Goal: Task Accomplishment & Management: Manage account settings

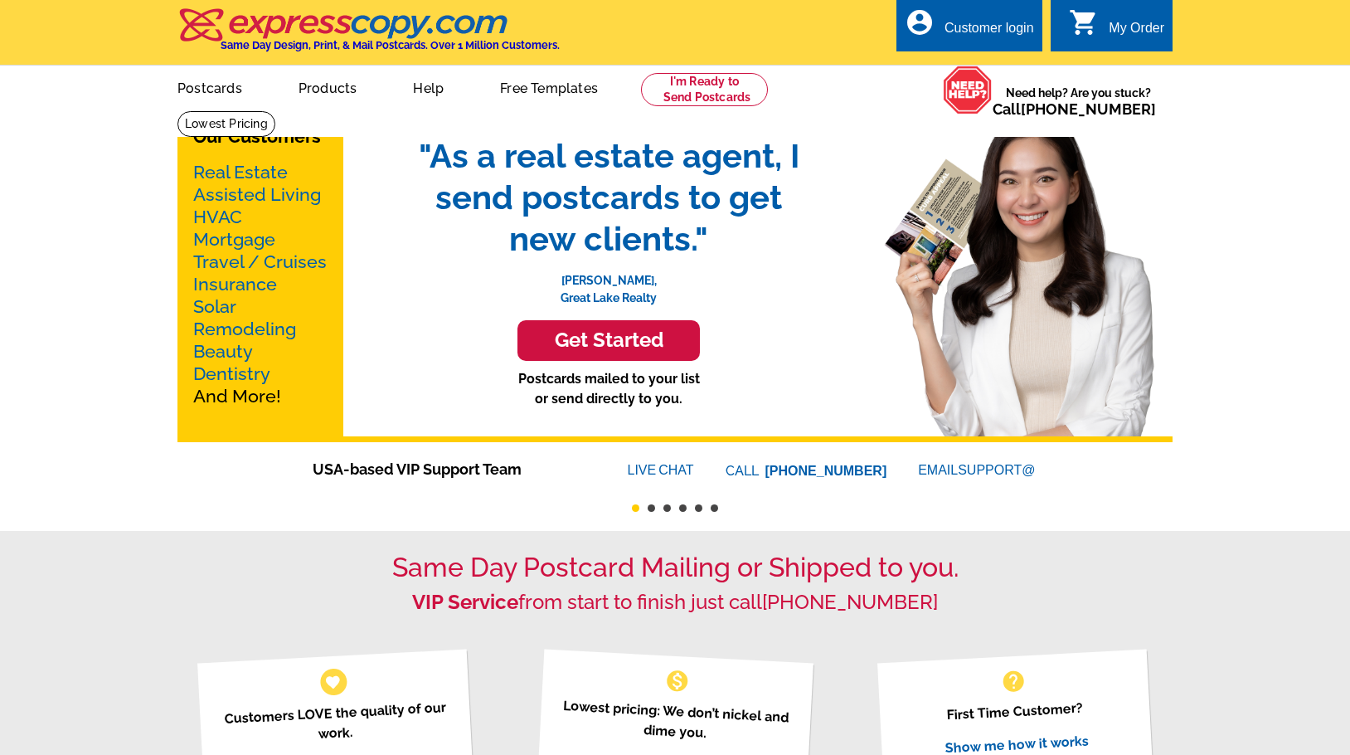
click at [1020, 31] on div "Customer login" at bounding box center [990, 32] width 90 height 23
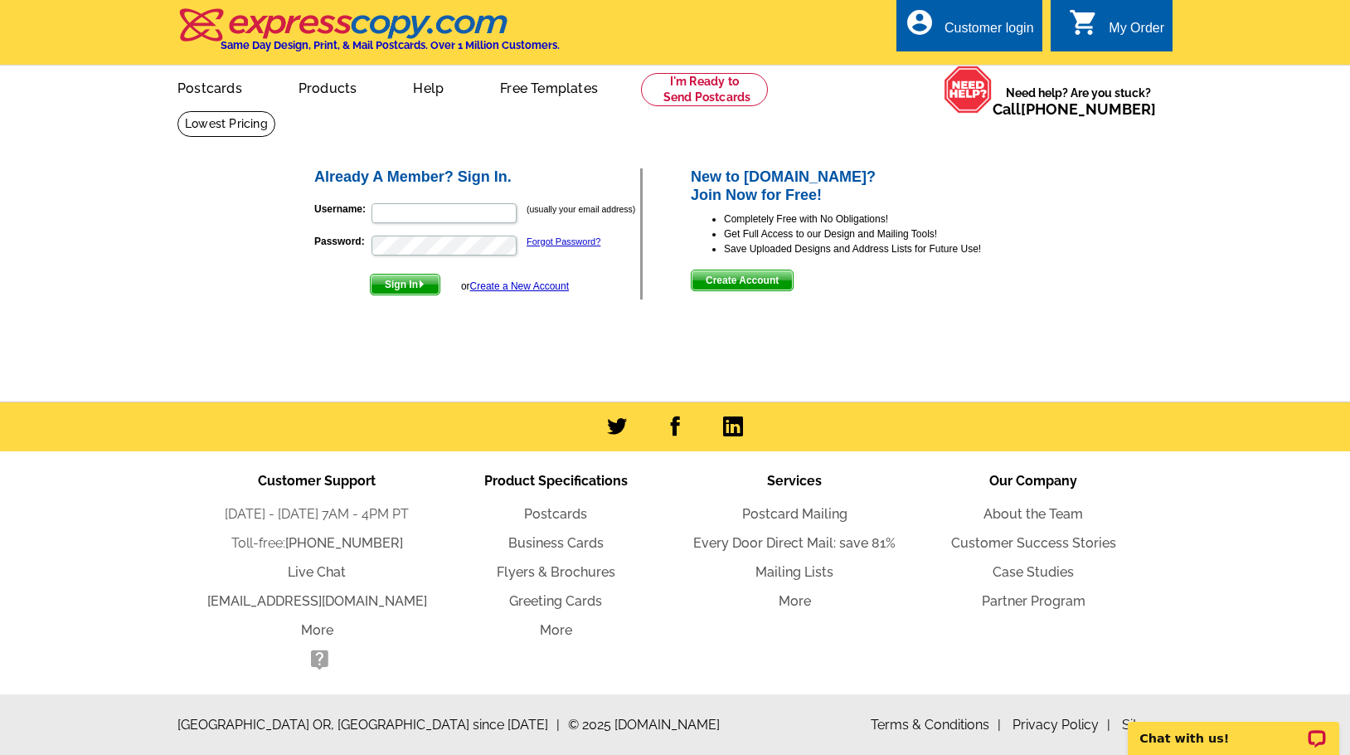
type input "[PERSON_NAME][EMAIL_ADDRESS][DOMAIN_NAME]"
click at [423, 288] on img "submit" at bounding box center [421, 283] width 7 height 7
